Goal: Task Accomplishment & Management: Manage account settings

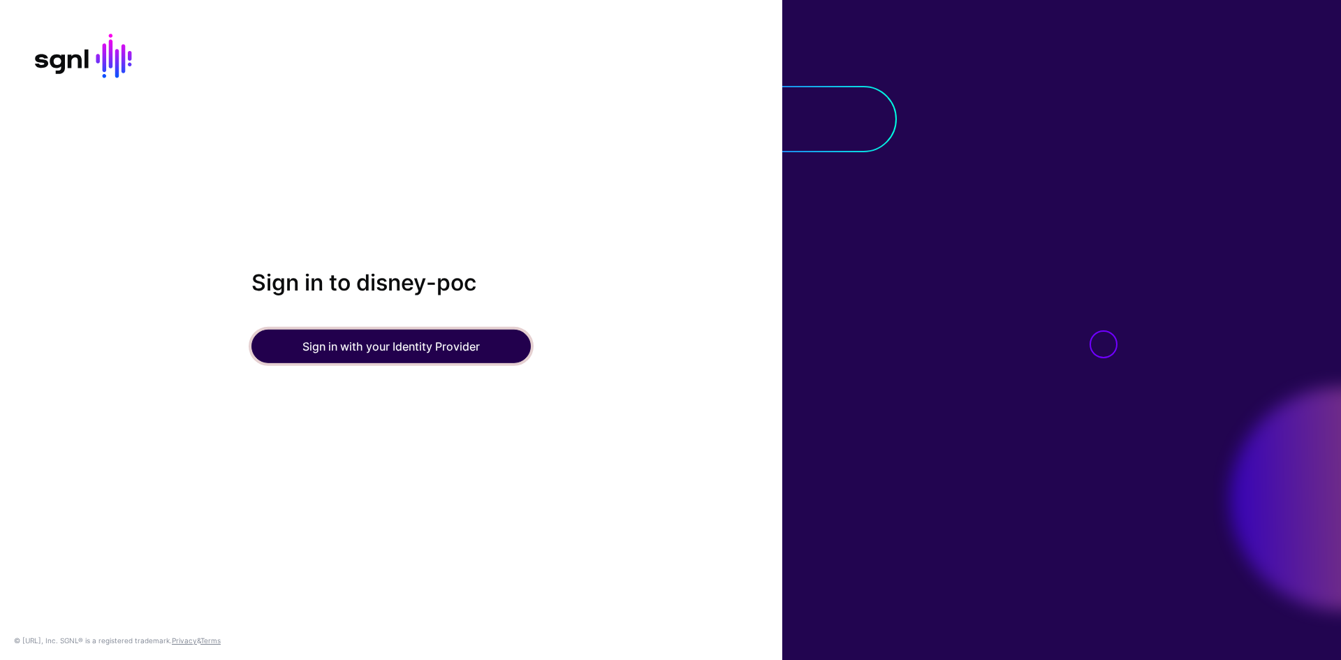
click at [488, 348] on button "Sign in with your Identity Provider" at bounding box center [391, 347] width 279 height 34
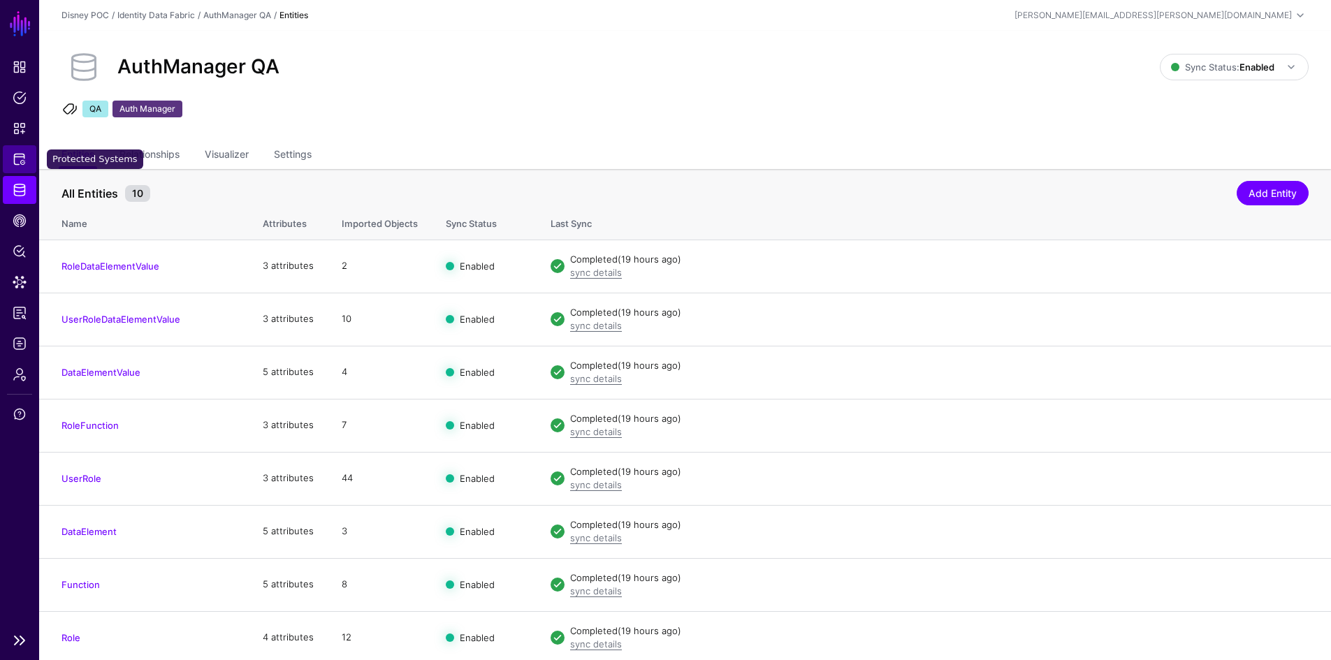
click at [9, 150] on link "Protected Systems" at bounding box center [20, 159] width 34 height 28
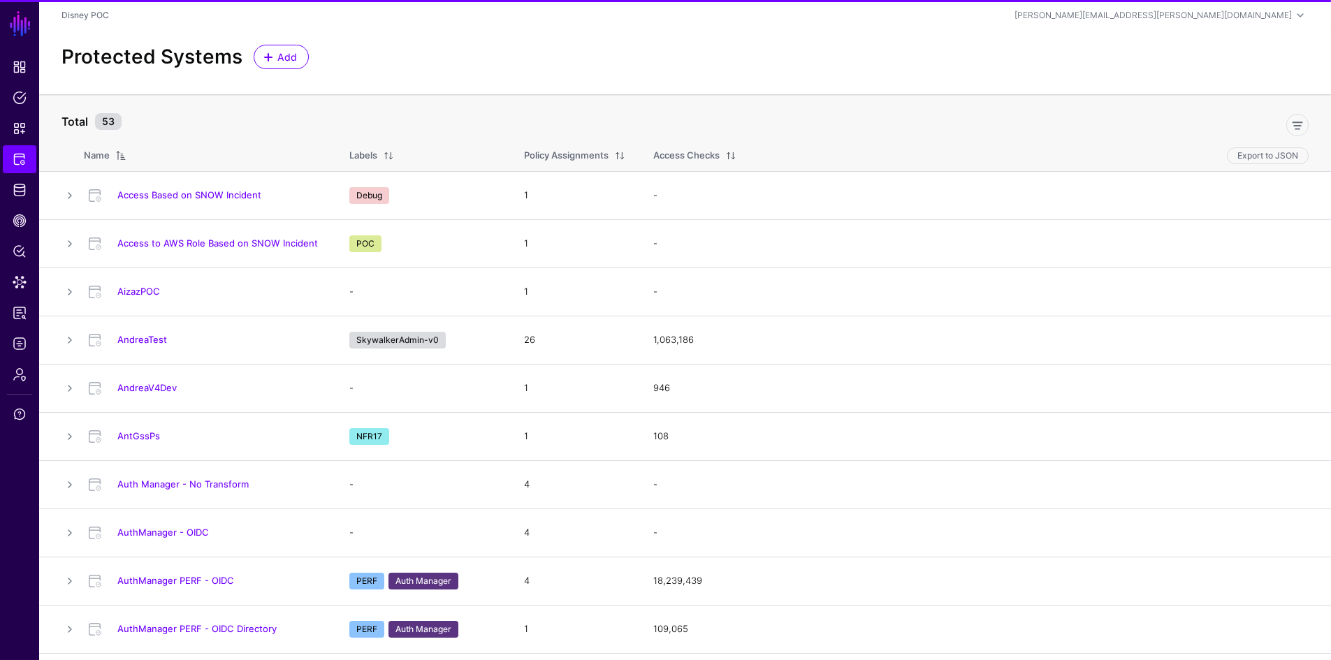
click at [181, 200] on link "Access Based on SNOW Incident" at bounding box center [189, 194] width 144 height 11
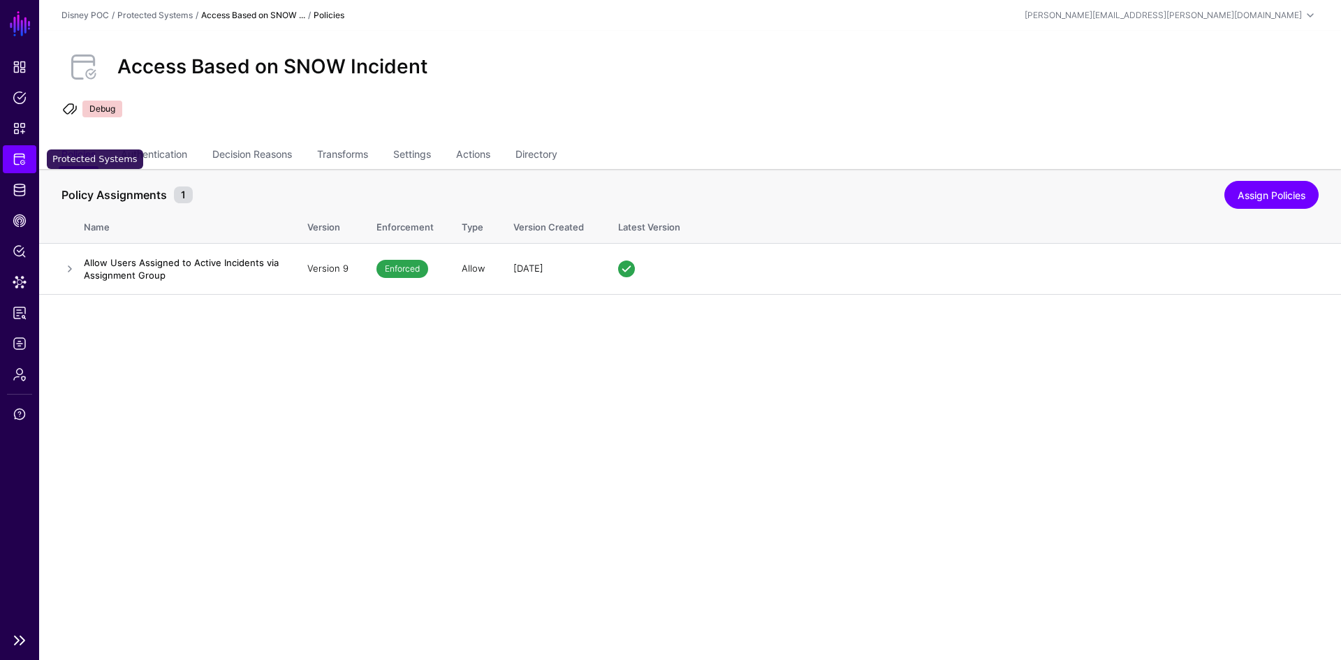
click at [19, 163] on span "Protected Systems" at bounding box center [20, 159] width 14 height 14
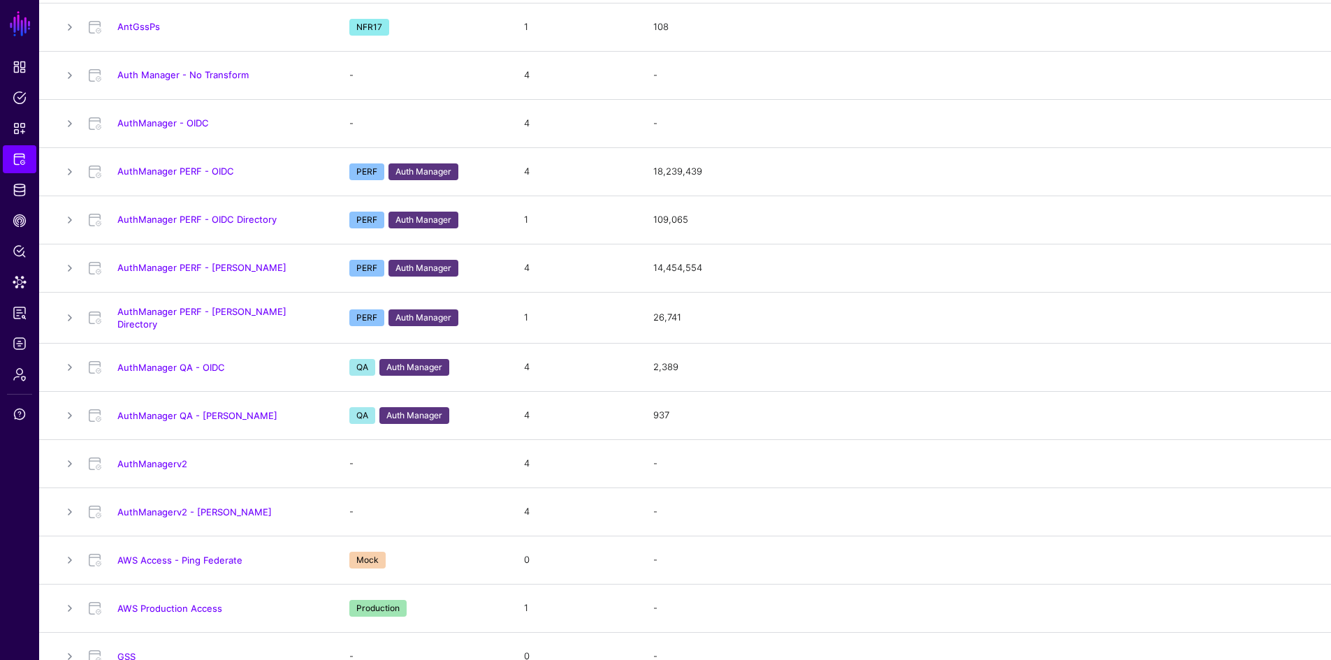
scroll to position [419, 0]
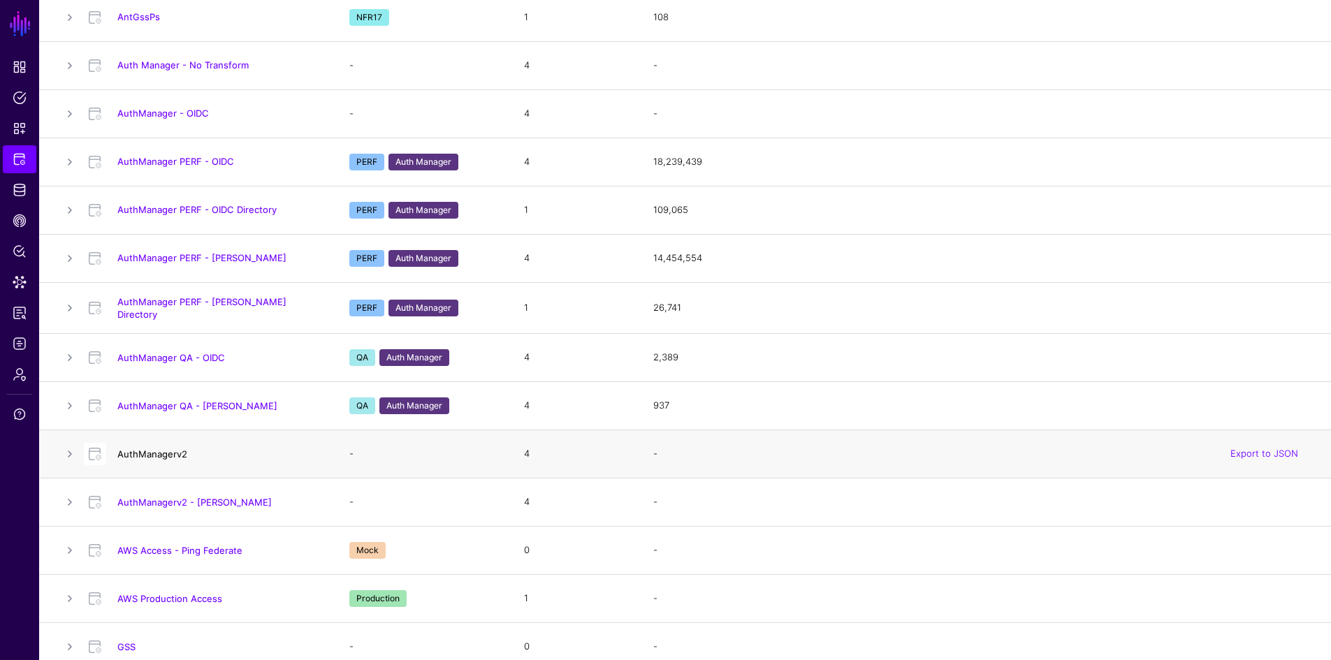
click at [177, 449] on link "AuthManagerv2" at bounding box center [152, 454] width 70 height 11
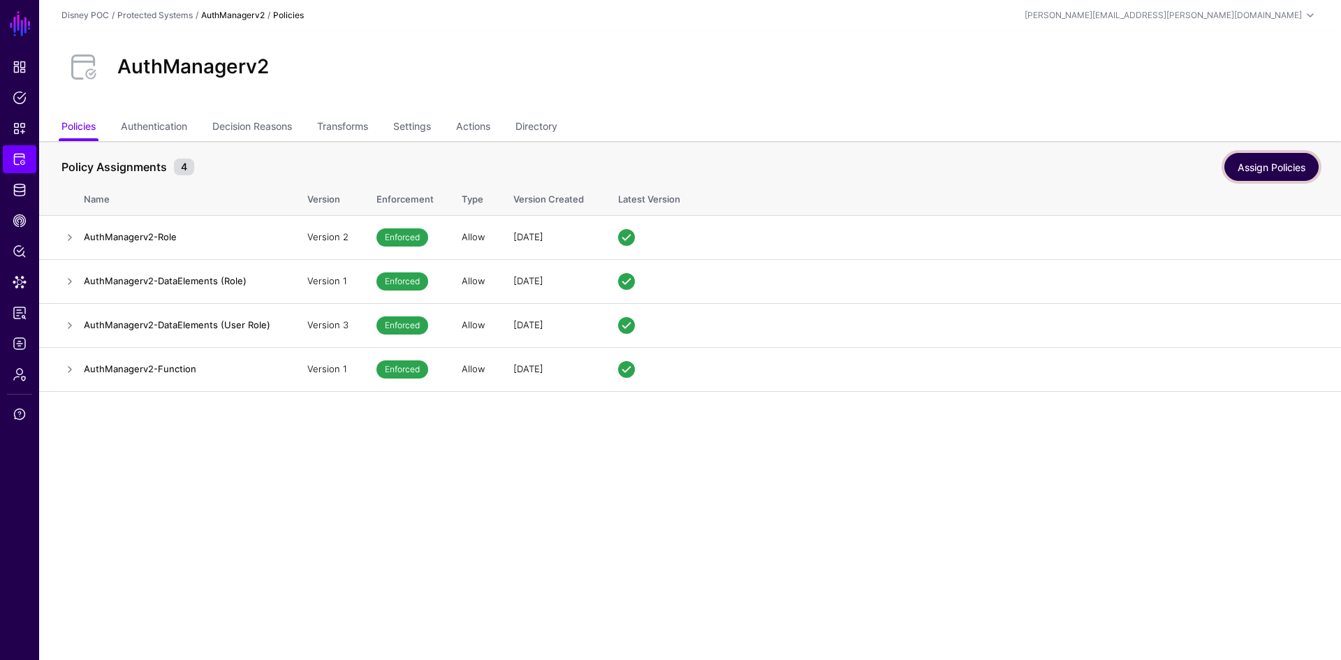
click at [1283, 167] on link "Assign Policies" at bounding box center [1272, 167] width 94 height 28
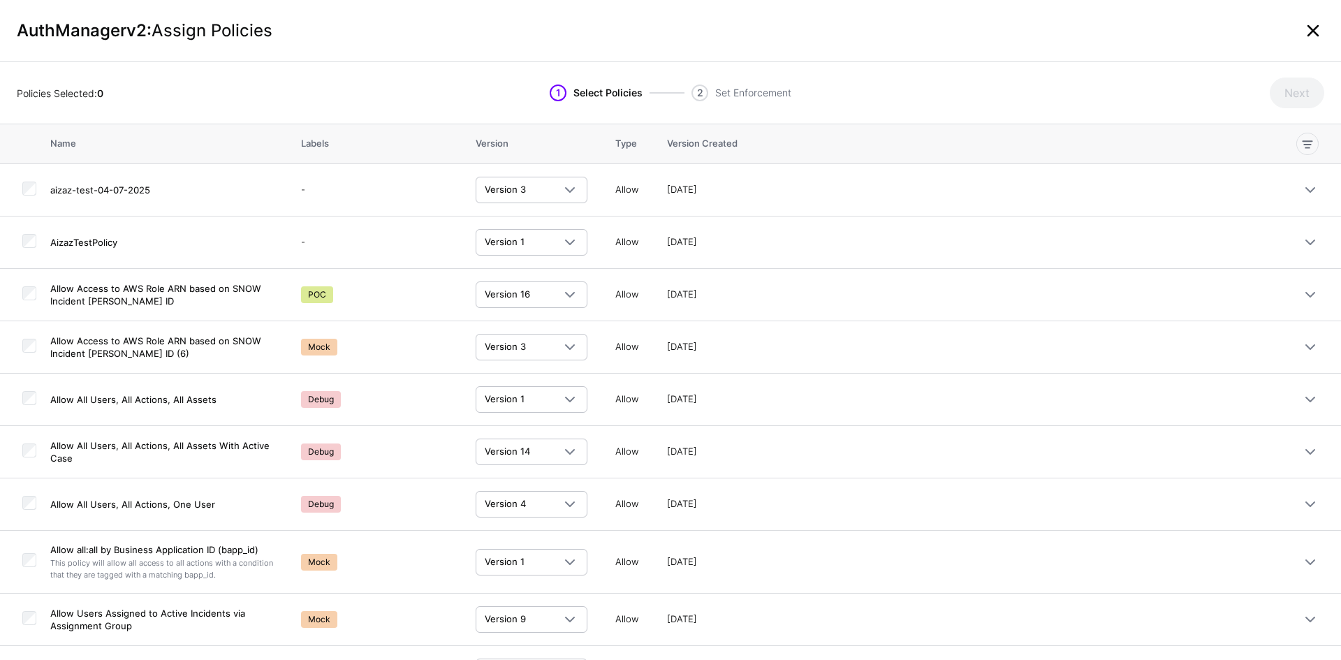
click at [1310, 29] on link at bounding box center [1313, 31] width 22 height 22
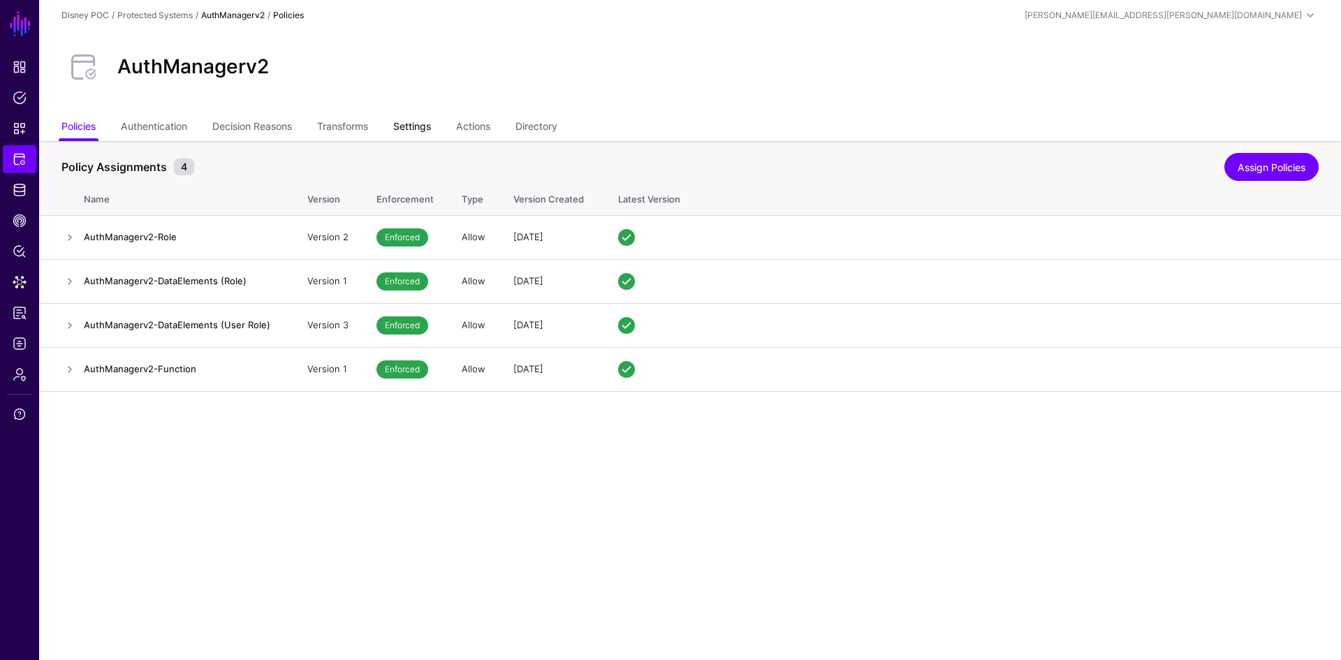
click at [415, 130] on link "Settings" at bounding box center [412, 128] width 38 height 27
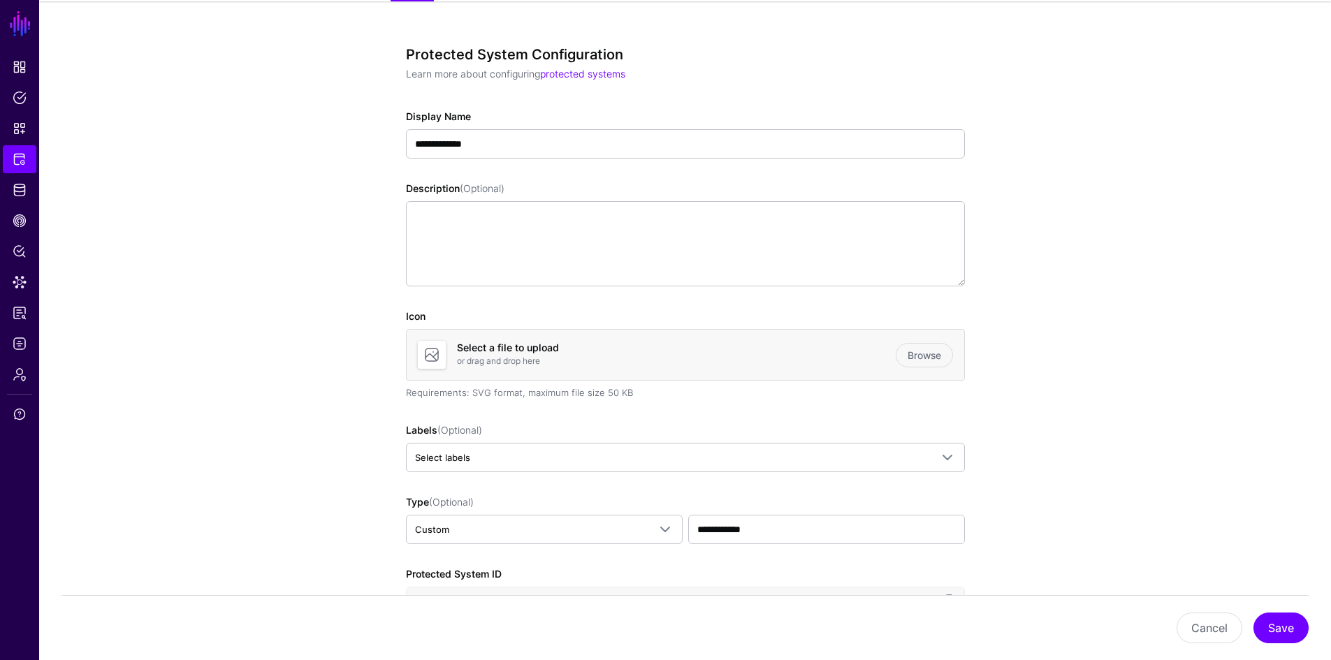
scroll to position [279, 0]
